Goal: Check status: Check status

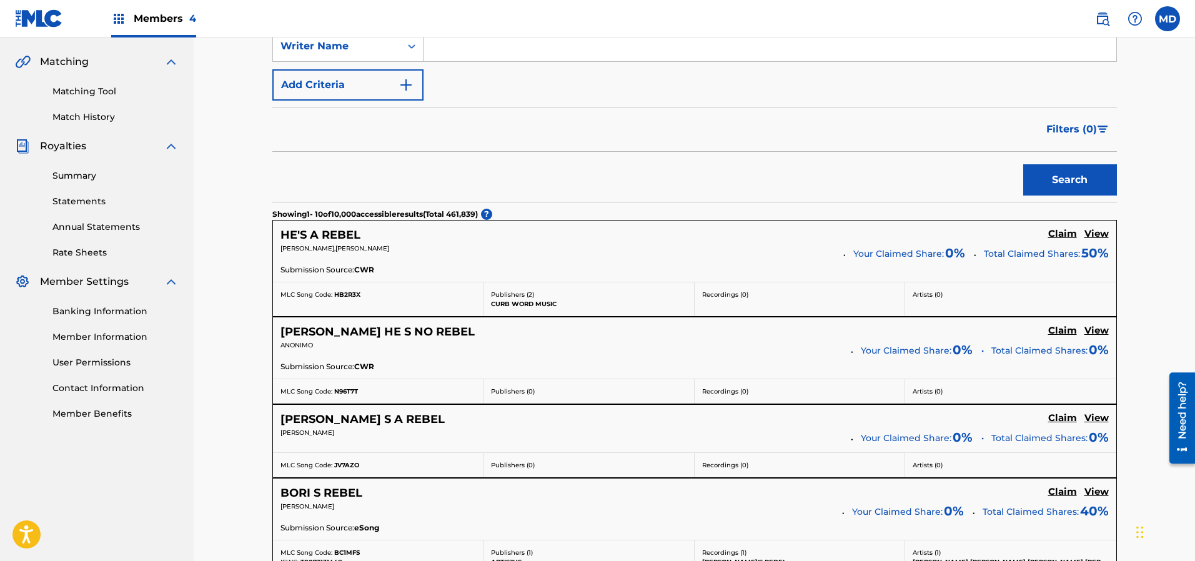
scroll to position [281, 0]
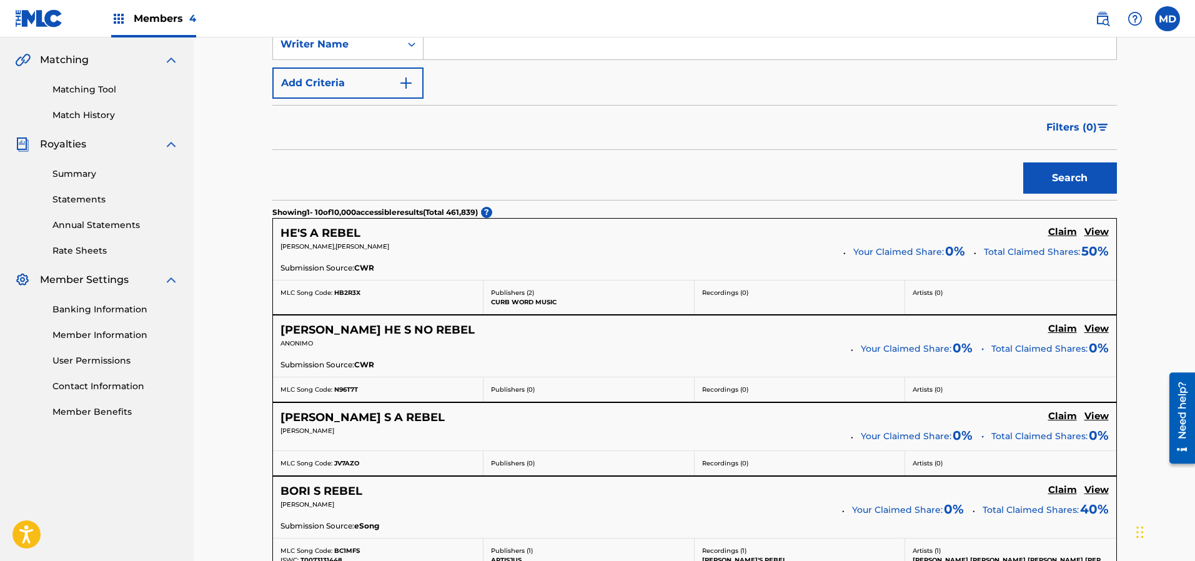
click at [76, 173] on link "Summary" at bounding box center [115, 173] width 126 height 13
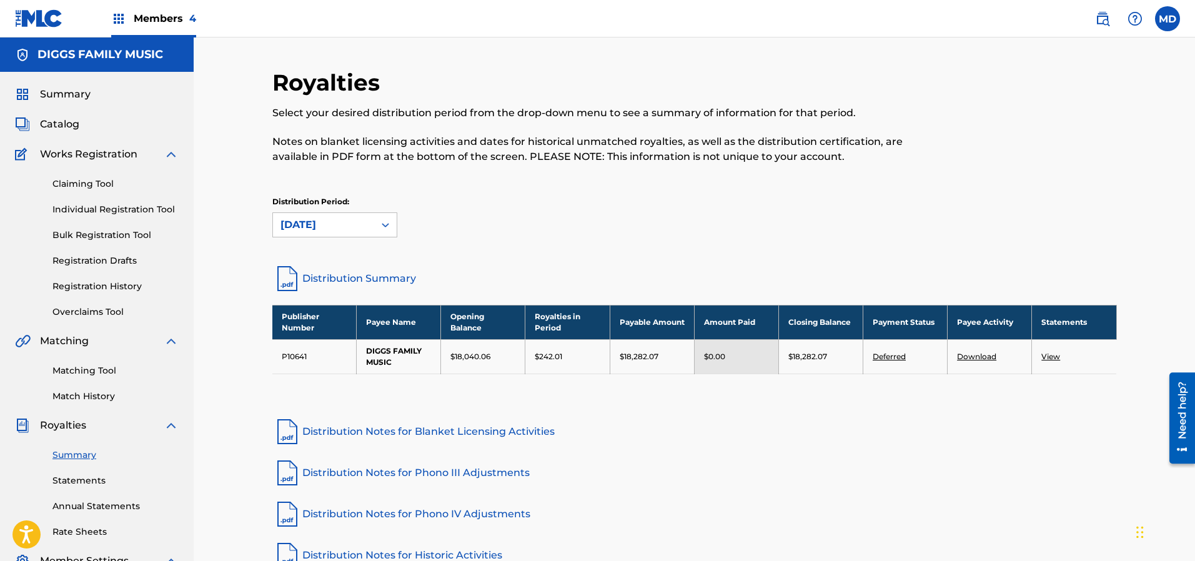
click at [172, 14] on span "Members 4" at bounding box center [165, 18] width 62 height 14
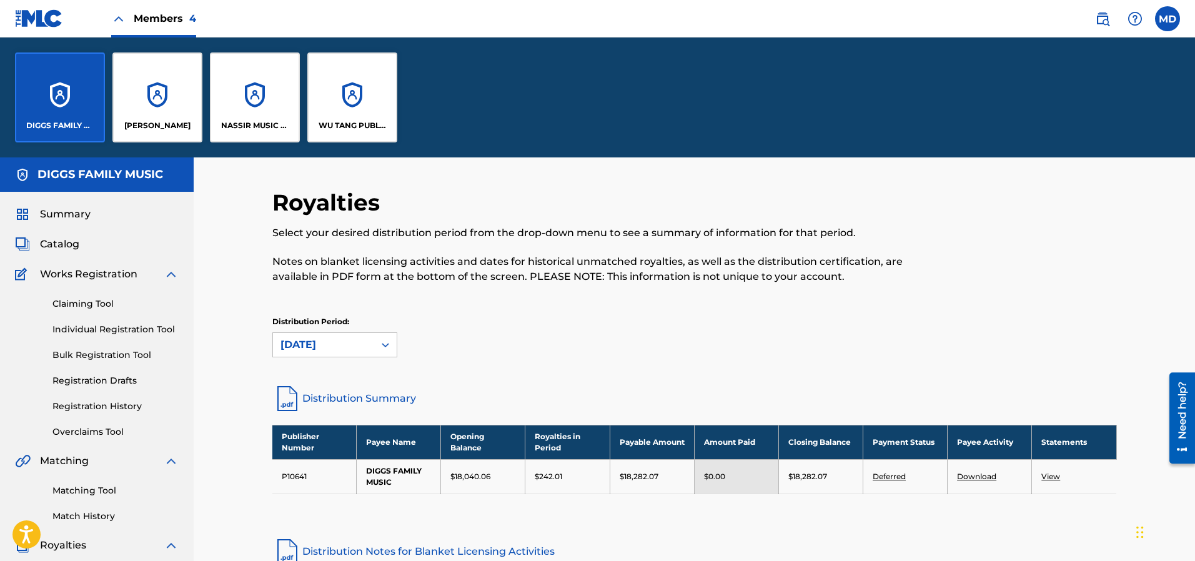
click at [66, 217] on span "Summary" at bounding box center [65, 214] width 51 height 15
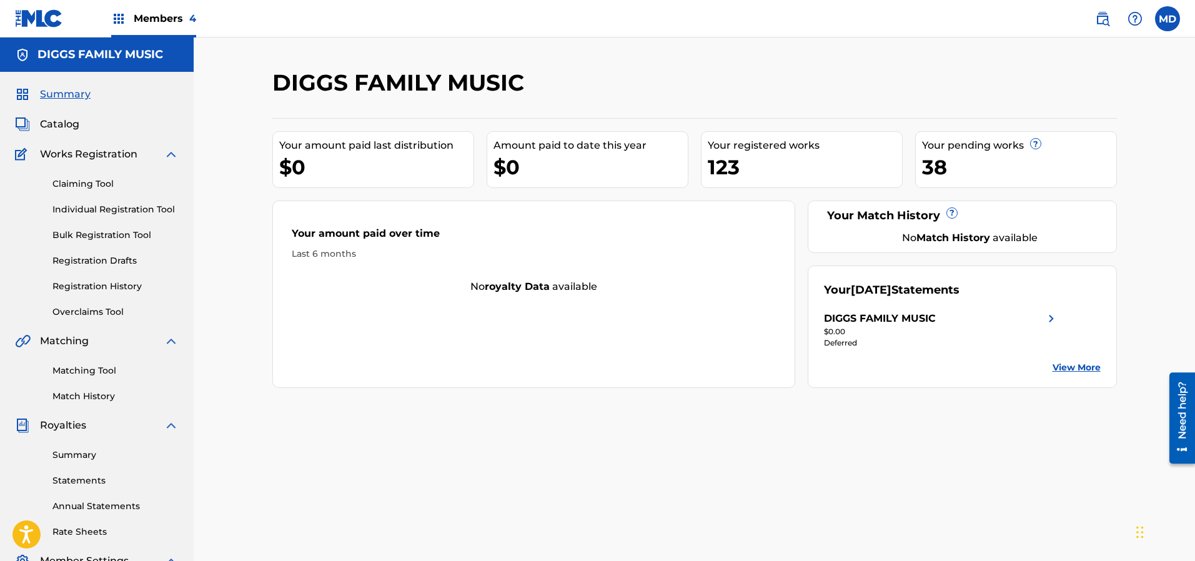
click at [78, 286] on link "Registration History" at bounding box center [115, 286] width 126 height 13
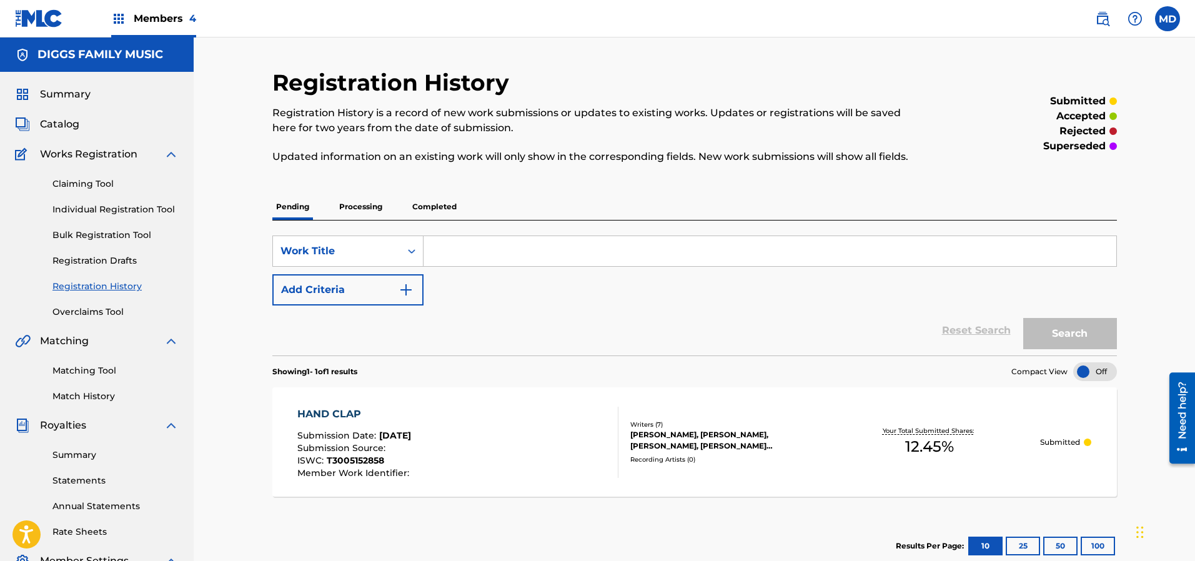
click at [355, 207] on p "Processing" at bounding box center [360, 207] width 51 height 26
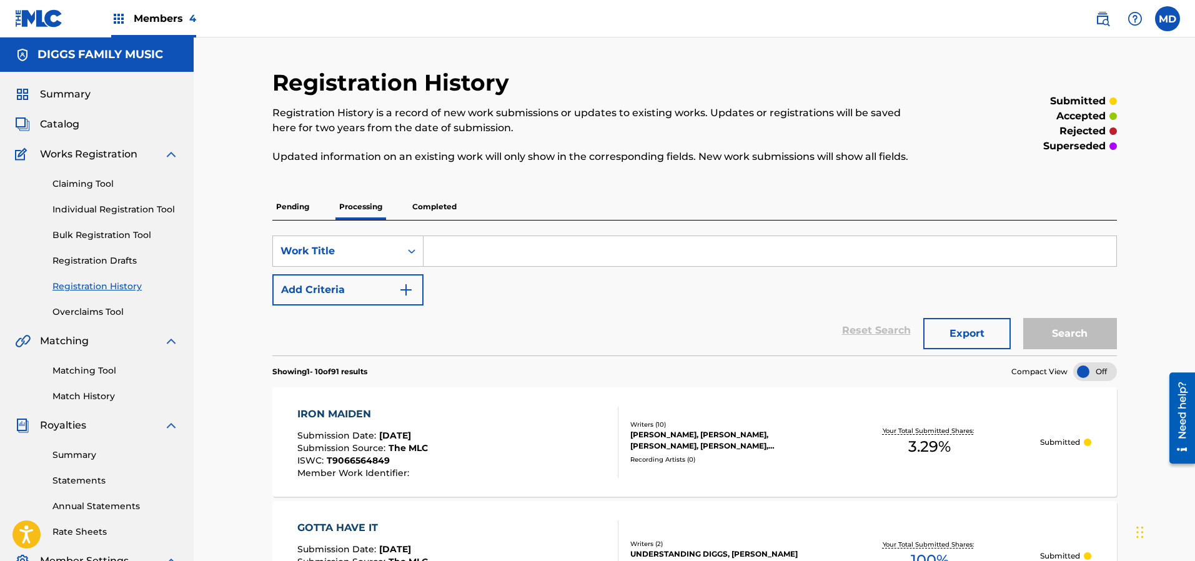
click at [432, 208] on p "Completed" at bounding box center [434, 207] width 52 height 26
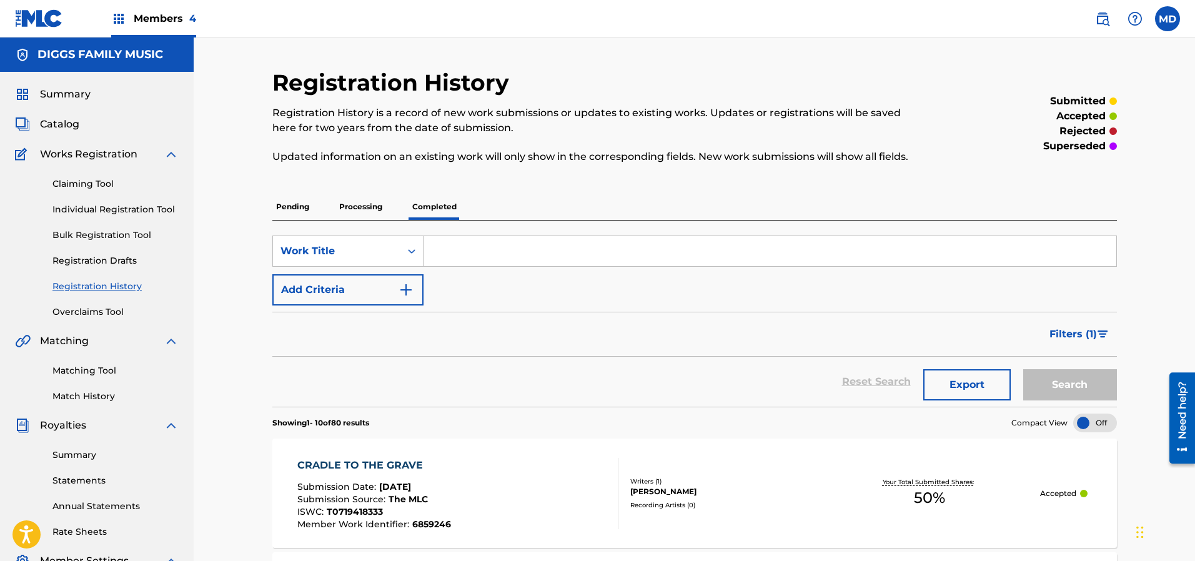
click at [62, 122] on span "Catalog" at bounding box center [59, 124] width 39 height 15
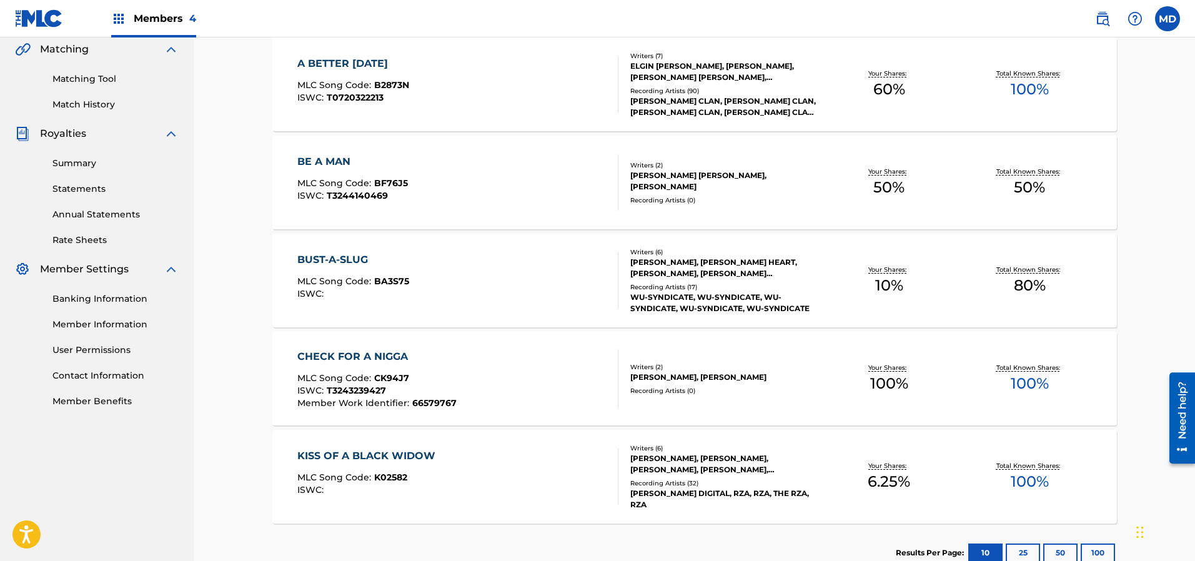
scroll to position [372, 0]
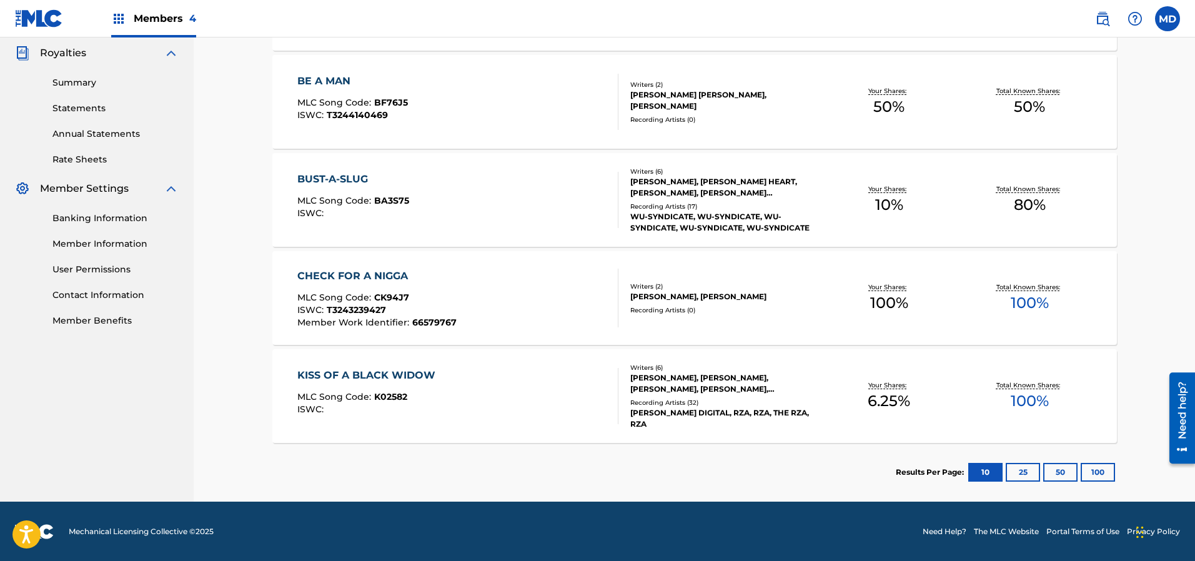
click at [1094, 467] on button "100" at bounding box center [1097, 472] width 34 height 19
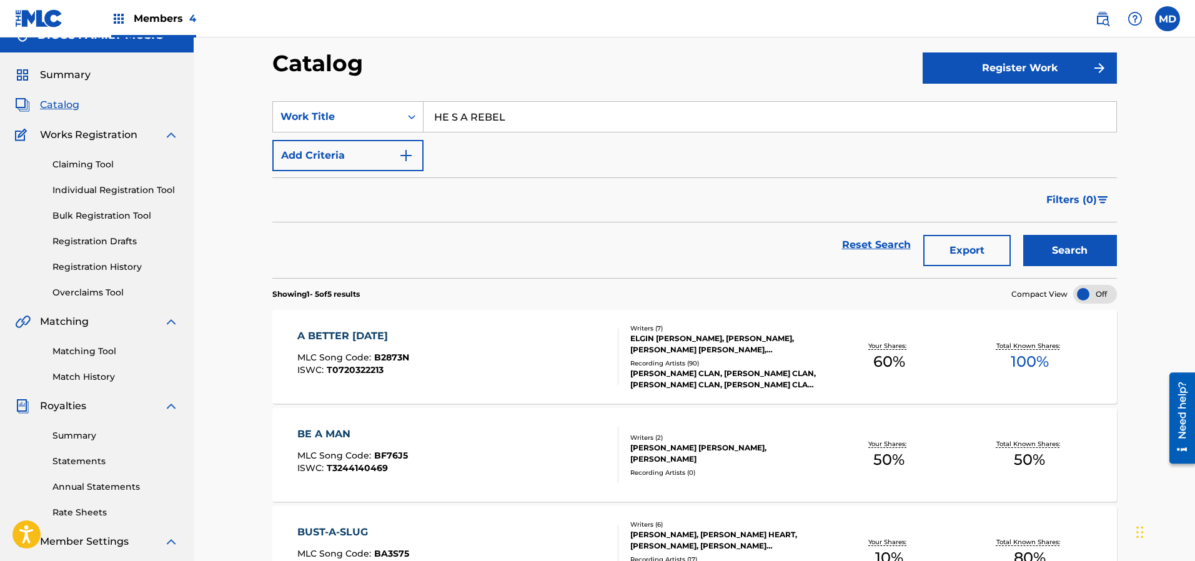
scroll to position [0, 0]
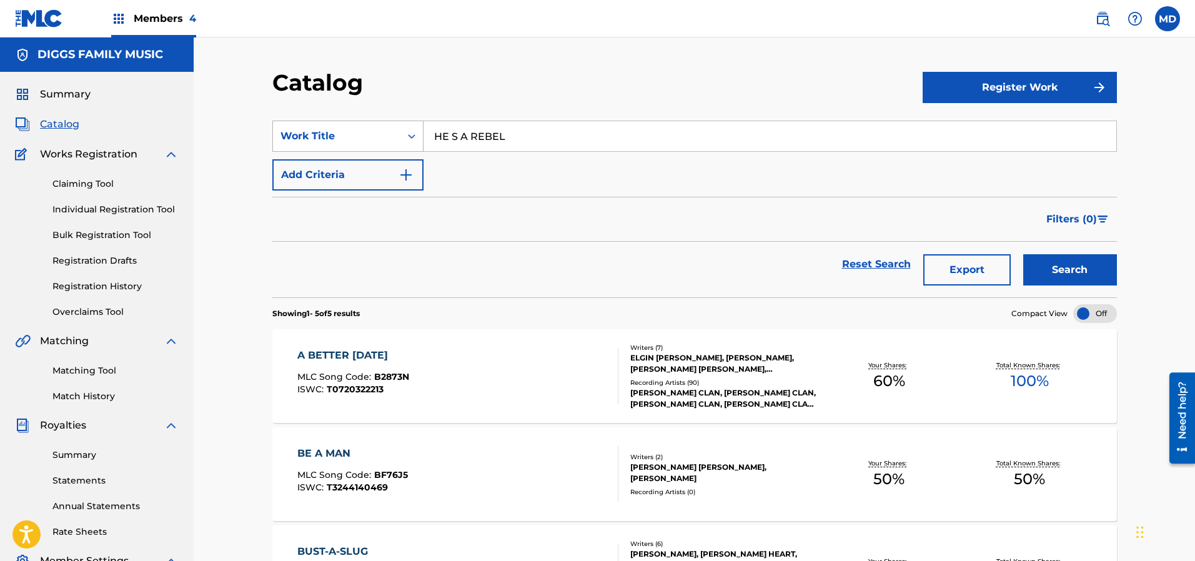
drag, startPoint x: 516, startPoint y: 139, endPoint x: 407, endPoint y: 140, distance: 109.3
click at [407, 140] on div "SearchWithCriteria60379ead-3fa2-4f0f-86a3-d0dac64615b5 Work Title HE S A REBEL" at bounding box center [694, 136] width 844 height 31
click at [47, 124] on span "Catalog" at bounding box center [59, 124] width 39 height 15
click at [81, 96] on span "Summary" at bounding box center [65, 94] width 51 height 15
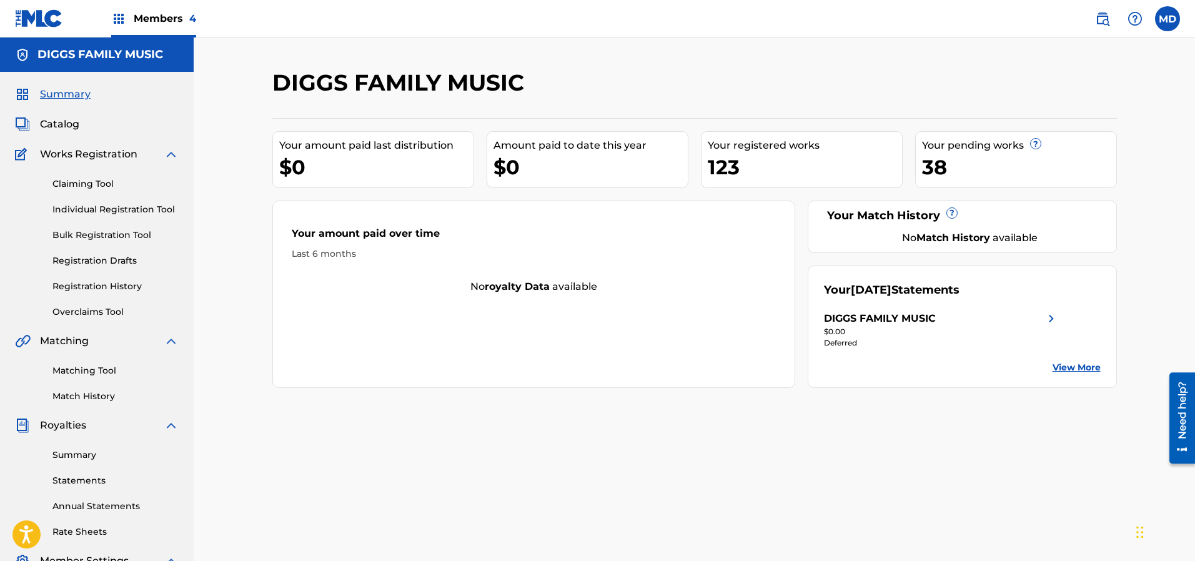
click at [64, 125] on span "Catalog" at bounding box center [59, 124] width 39 height 15
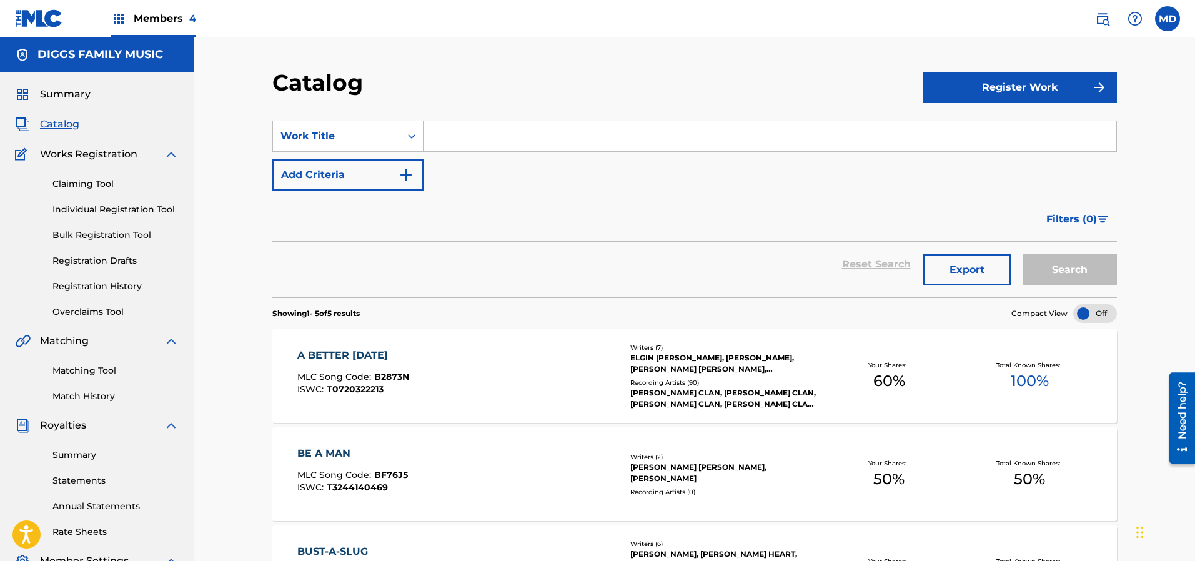
click at [68, 96] on span "Summary" at bounding box center [65, 94] width 51 height 15
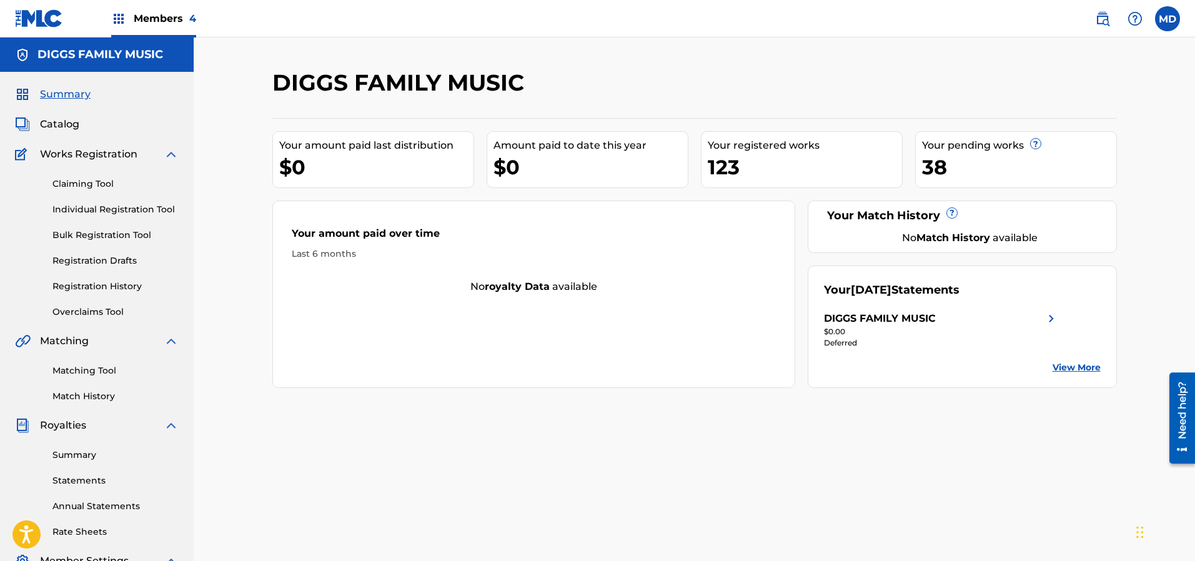
click at [79, 289] on link "Registration History" at bounding box center [115, 286] width 126 height 13
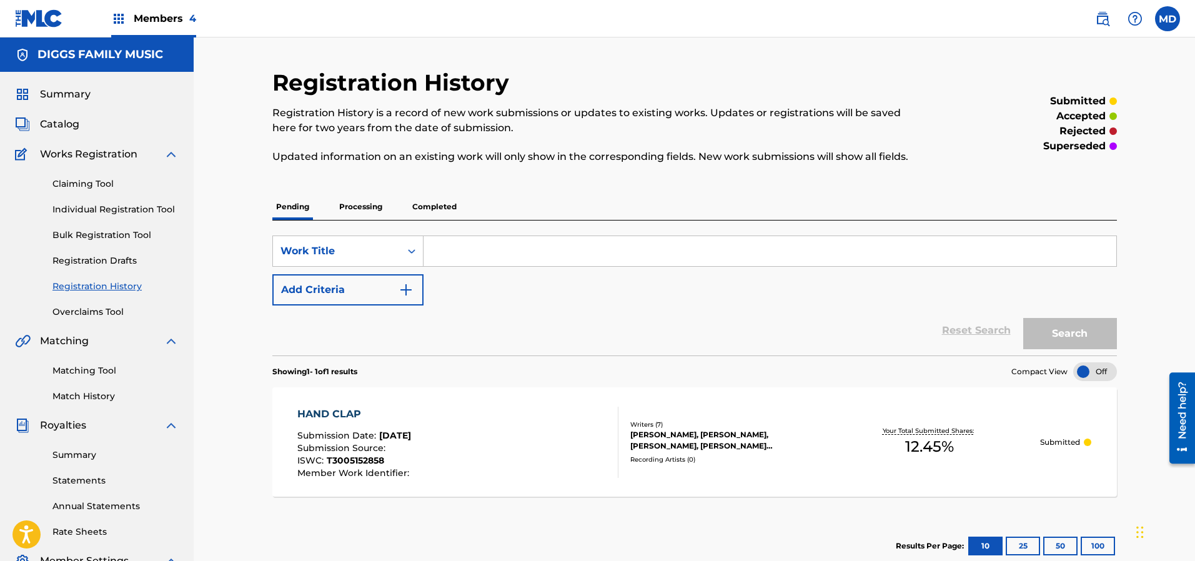
click at [365, 209] on p "Processing" at bounding box center [360, 207] width 51 height 26
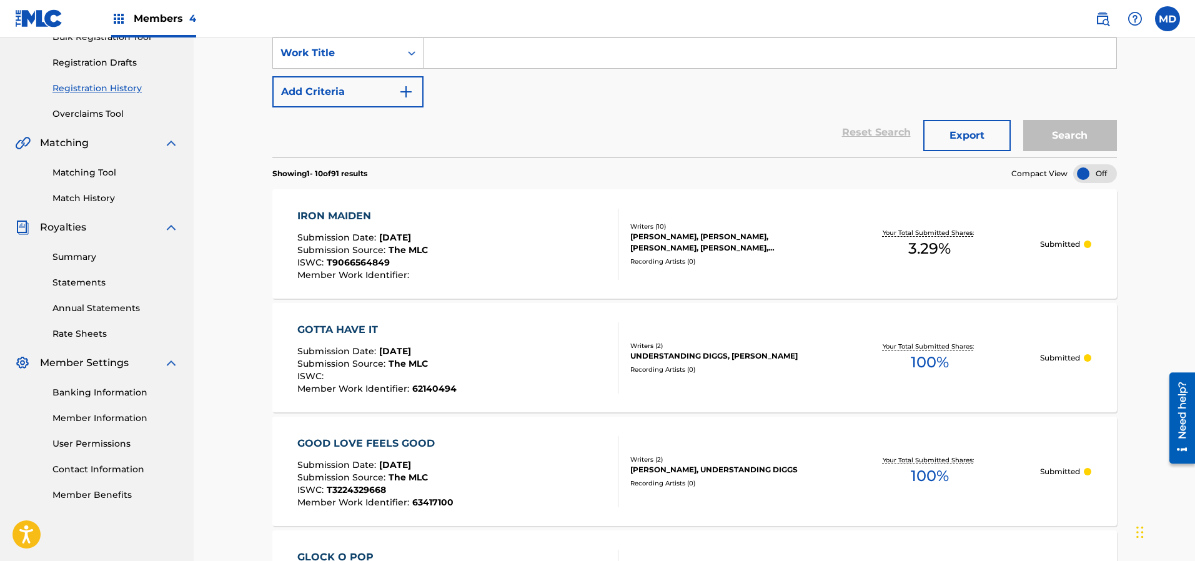
scroll to position [281, 0]
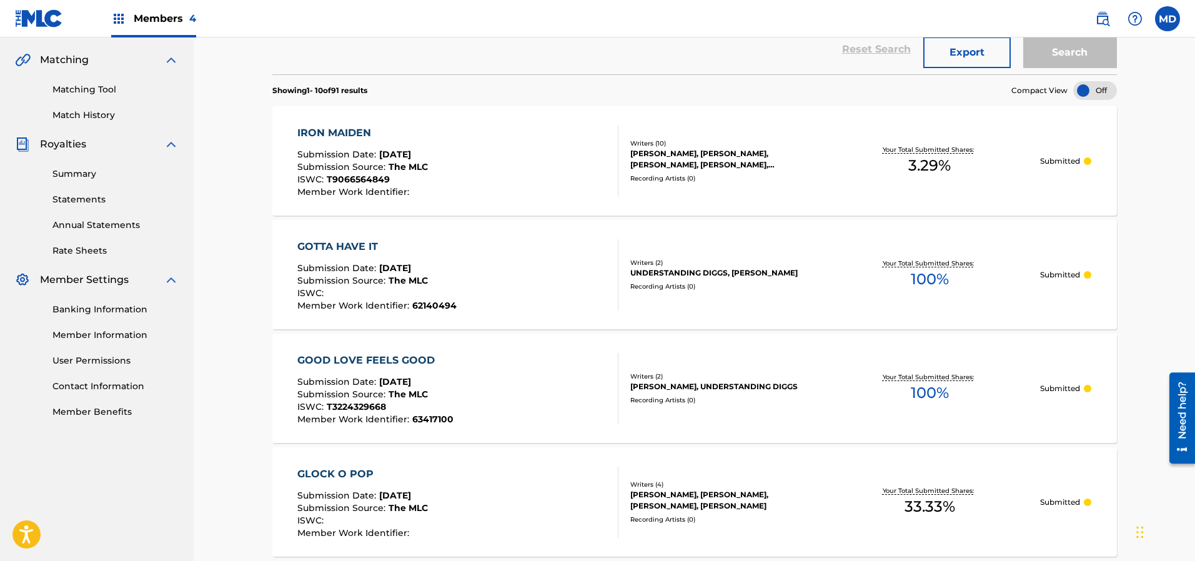
click at [342, 249] on div "GOTTA HAVE IT" at bounding box center [376, 246] width 159 height 15
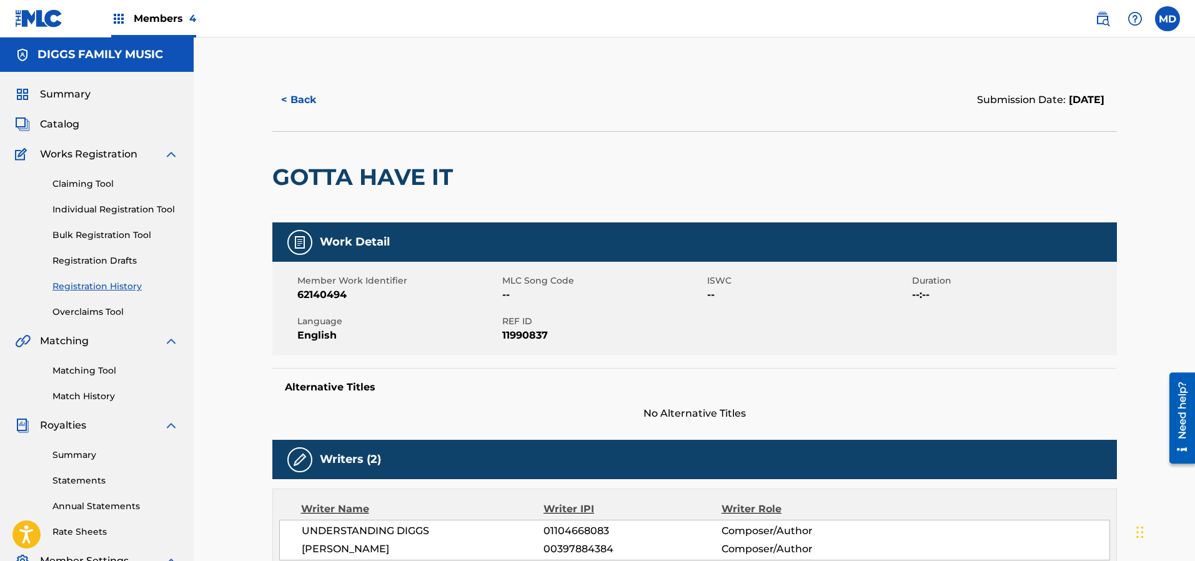
click at [59, 94] on span "Summary" at bounding box center [65, 94] width 51 height 15
